Goal: Transaction & Acquisition: Subscribe to service/newsletter

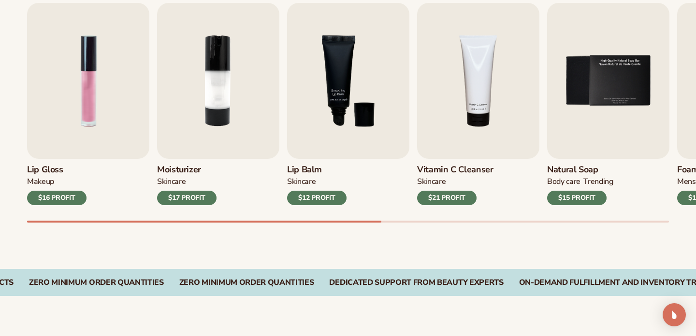
scroll to position [345, 0]
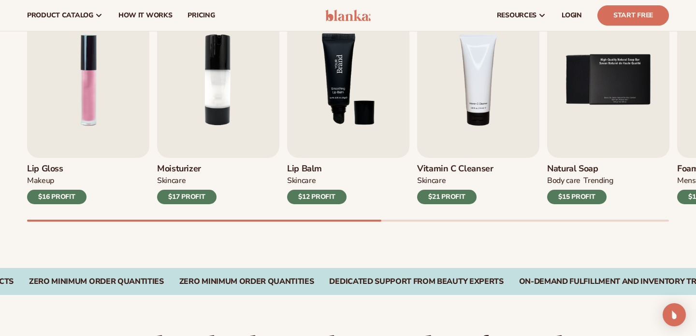
click at [345, 90] on img "3 / 9" at bounding box center [348, 80] width 122 height 156
click at [315, 199] on div "$12 PROFIT" at bounding box center [316, 197] width 59 height 14
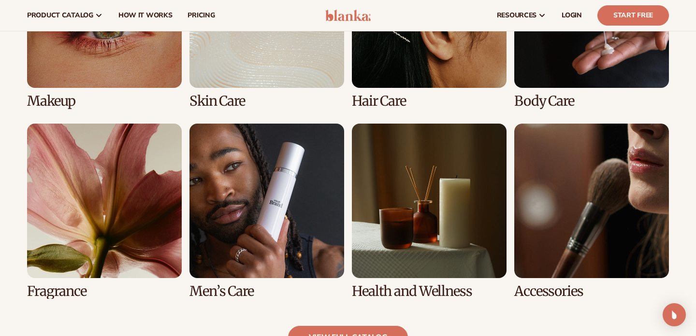
scroll to position [782, 0]
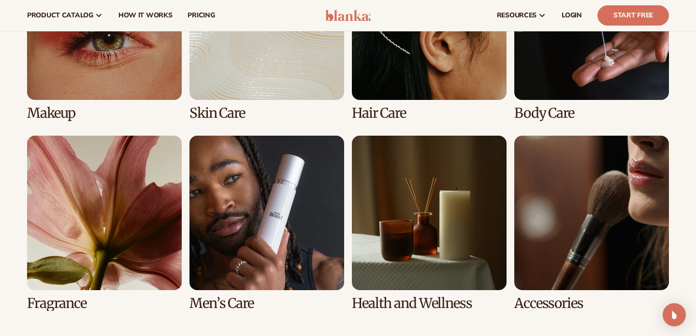
click at [247, 99] on link "2 / 8" at bounding box center [266, 32] width 155 height 175
click at [217, 123] on div "Makeup Skin Care Hair Care Body Care" at bounding box center [348, 128] width 642 height 366
click at [218, 116] on link "2 / 8" at bounding box center [266, 32] width 155 height 175
click at [236, 80] on link "2 / 8" at bounding box center [266, 32] width 155 height 175
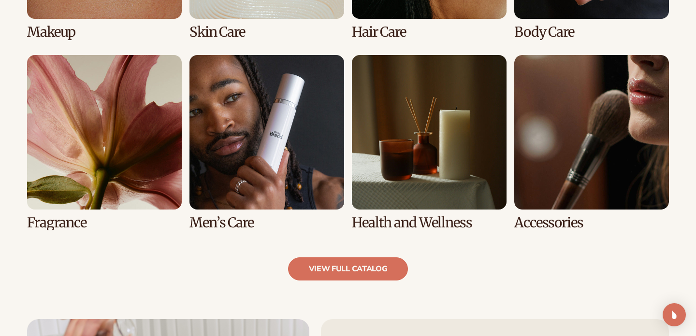
scroll to position [884, 0]
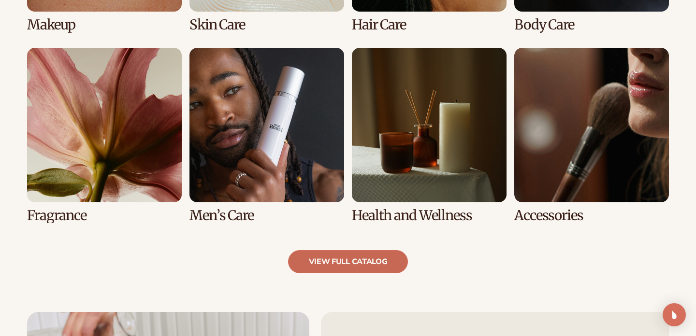
click at [337, 262] on link "view full catalog" at bounding box center [348, 261] width 120 height 23
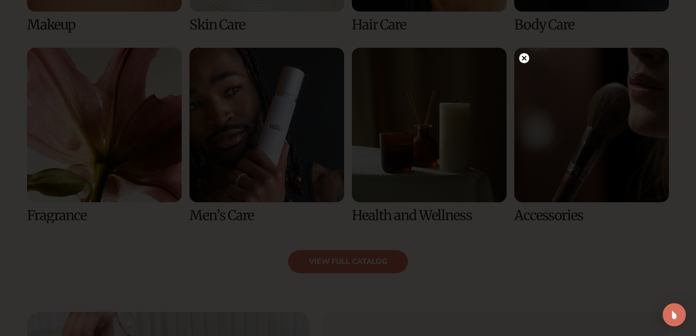
click at [526, 59] on circle at bounding box center [524, 58] width 10 height 10
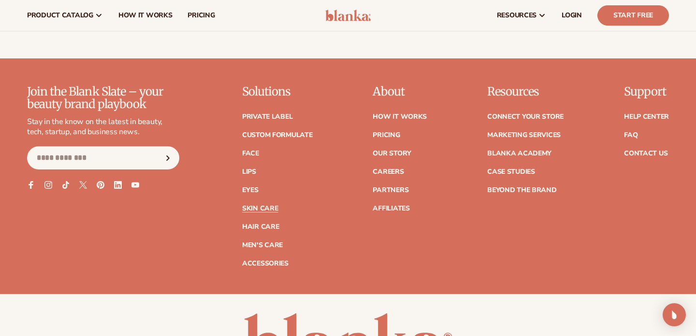
scroll to position [1853, 0]
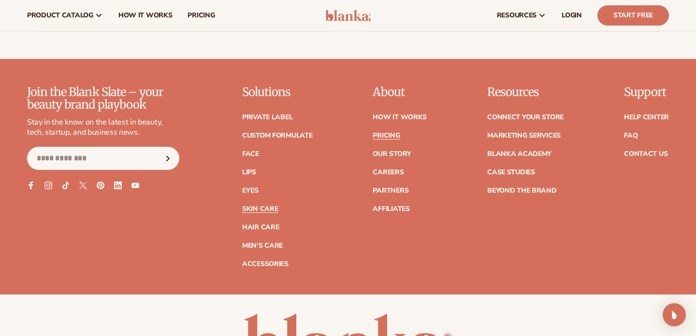
click at [387, 136] on link "Pricing" at bounding box center [386, 135] width 27 height 7
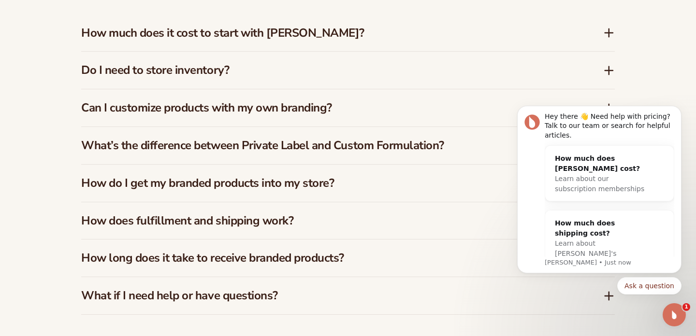
scroll to position [1431, 0]
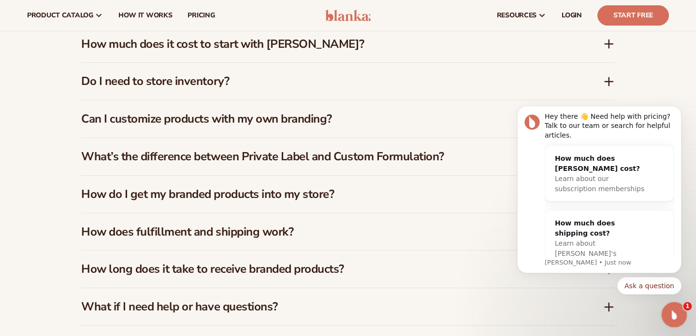
click at [677, 317] on icon "Open Intercom Messenger" at bounding box center [673, 314] width 16 height 16
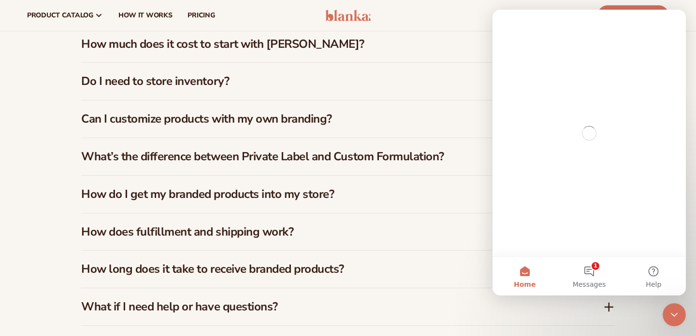
scroll to position [0, 0]
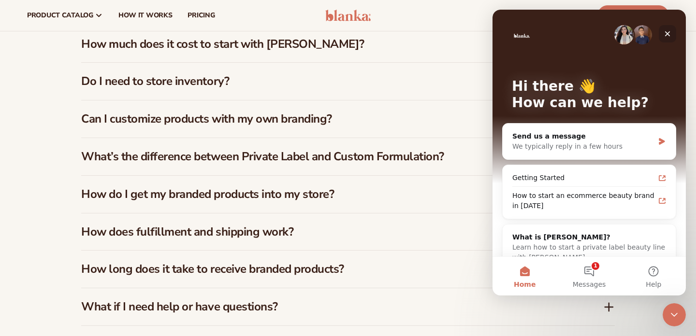
click at [669, 32] on icon "Close" at bounding box center [667, 34] width 8 height 8
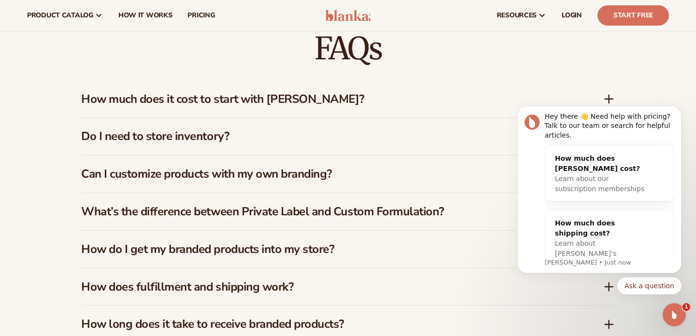
scroll to position [1376, 0]
click at [675, 107] on button "Dismiss notification" at bounding box center [678, 108] width 13 height 13
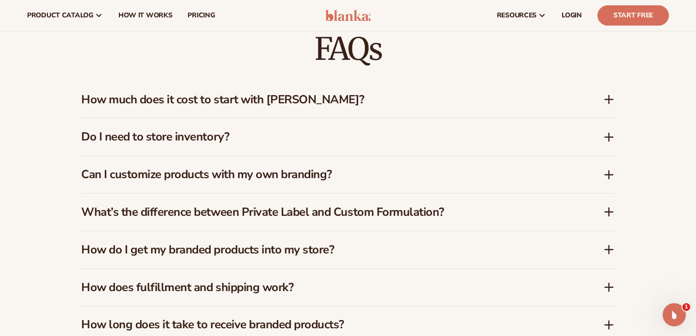
click at [611, 100] on icon at bounding box center [609, 100] width 8 height 0
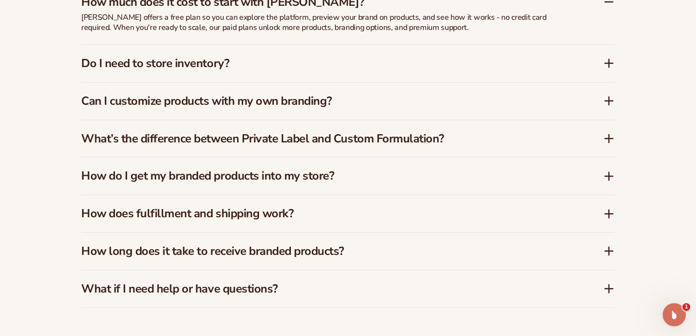
scroll to position [1476, 0]
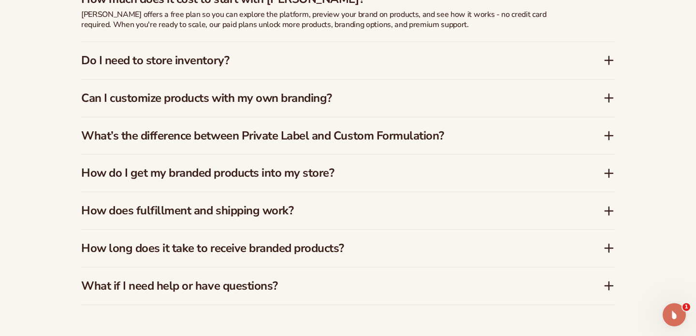
click at [606, 57] on icon at bounding box center [609, 61] width 12 height 12
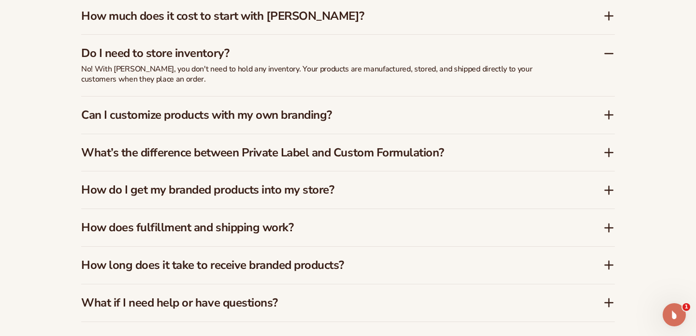
scroll to position [1462, 0]
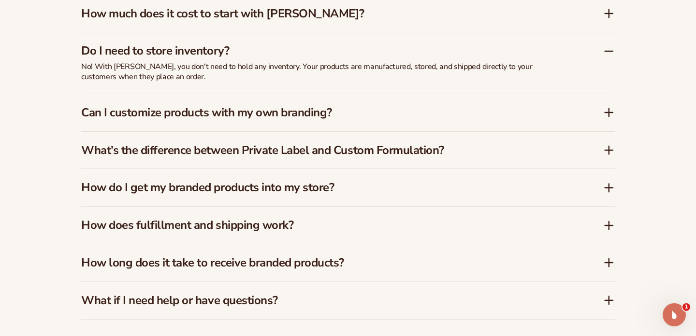
click at [611, 113] on icon at bounding box center [609, 113] width 8 height 0
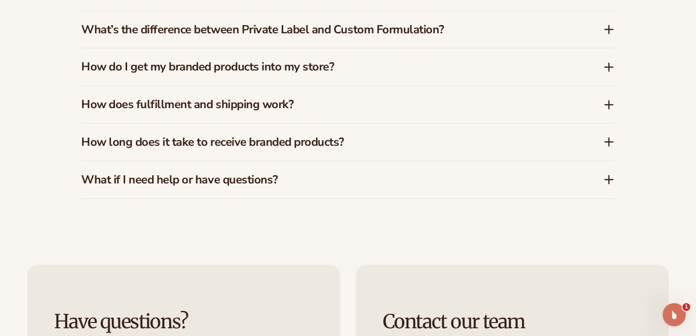
scroll to position [1586, 0]
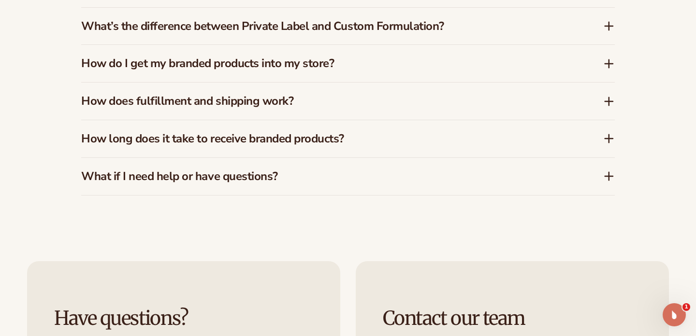
click at [607, 20] on icon at bounding box center [609, 26] width 12 height 12
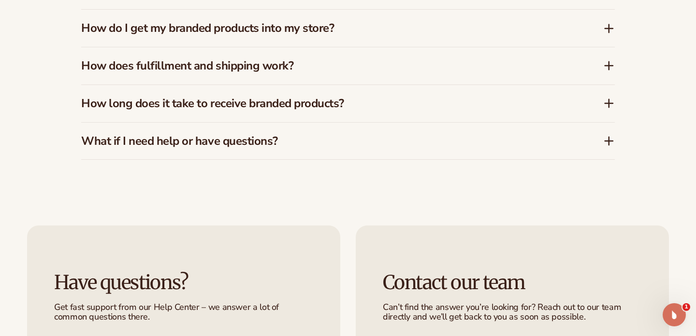
scroll to position [1634, 0]
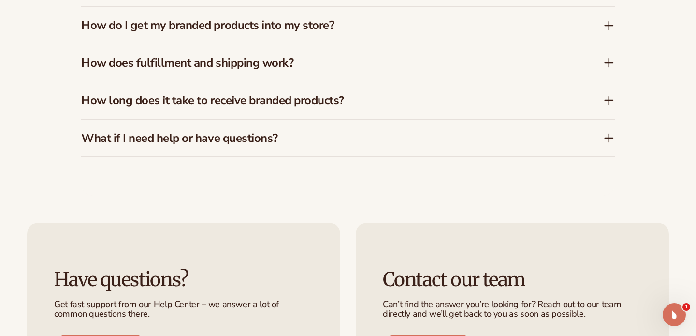
click at [611, 20] on icon at bounding box center [609, 26] width 12 height 12
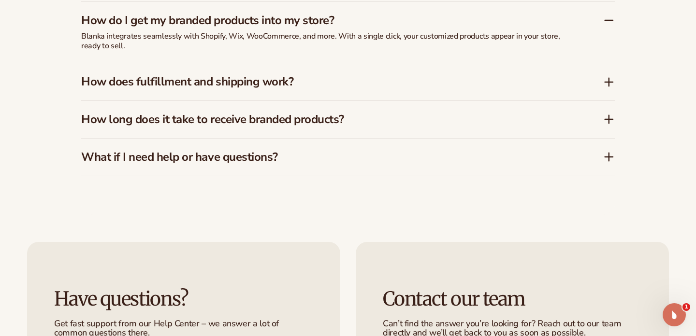
scroll to position [1607, 0]
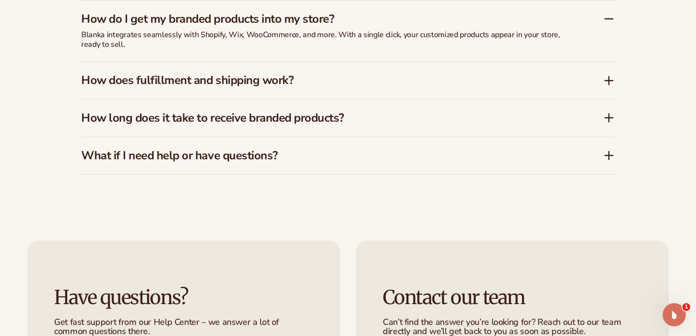
click at [609, 76] on icon at bounding box center [609, 80] width 0 height 8
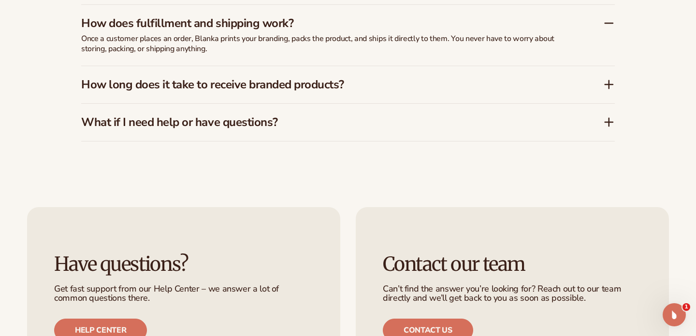
scroll to position [1642, 0]
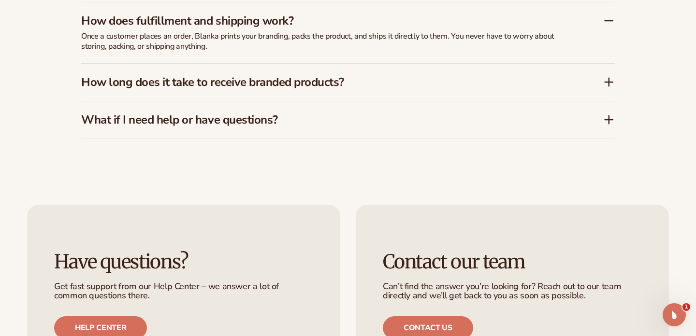
click at [610, 77] on icon at bounding box center [609, 82] width 12 height 12
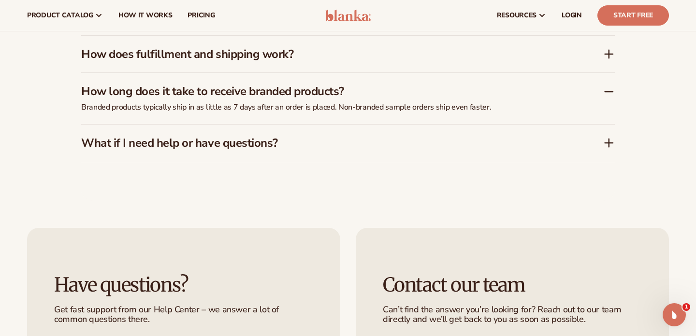
scroll to position [1605, 0]
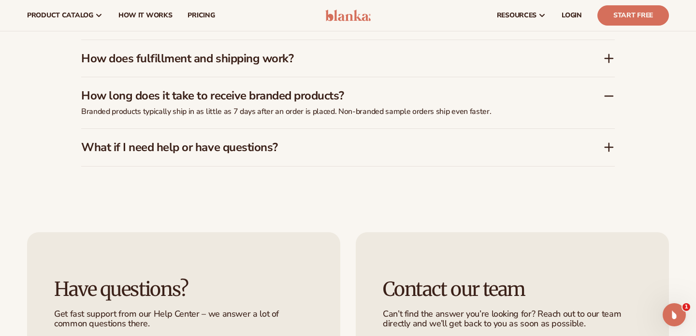
click at [609, 144] on icon at bounding box center [609, 148] width 0 height 8
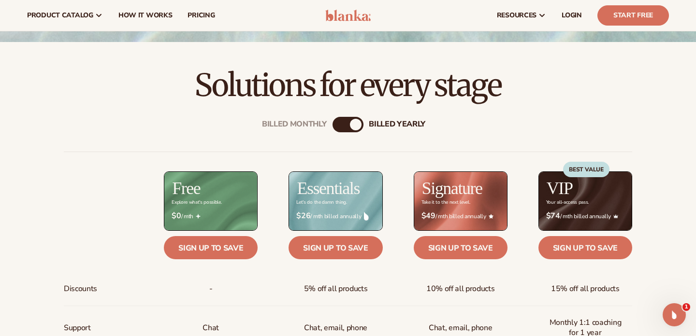
scroll to position [0, 0]
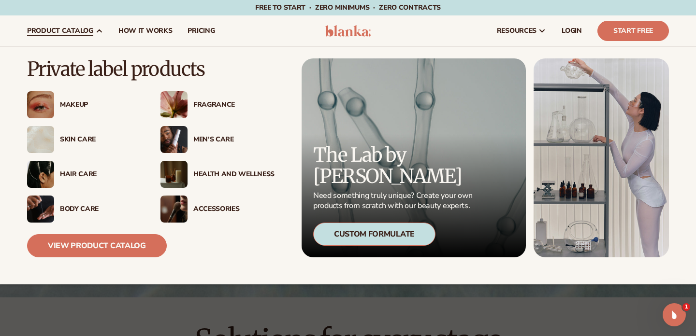
click at [82, 140] on div "Skin Care" at bounding box center [100, 140] width 81 height 8
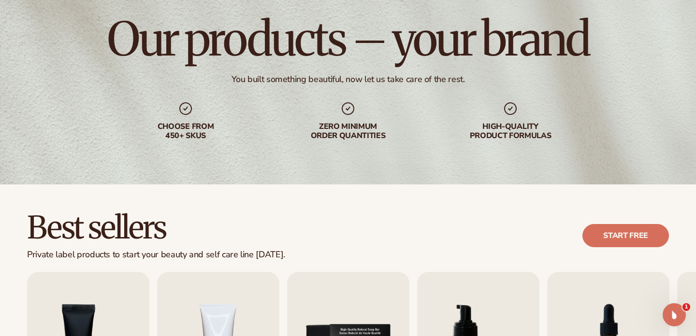
scroll to position [85, 0]
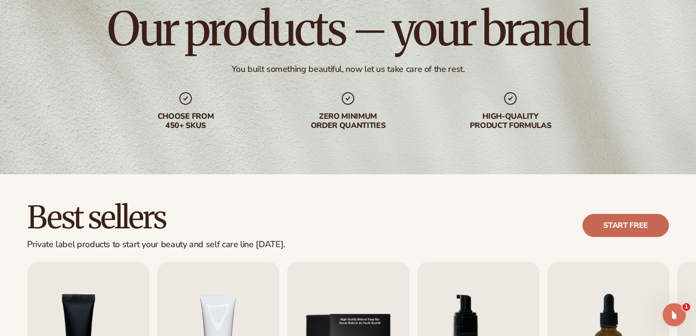
click at [619, 232] on link "Start free" at bounding box center [625, 225] width 86 height 23
